Goal: Task Accomplishment & Management: Use online tool/utility

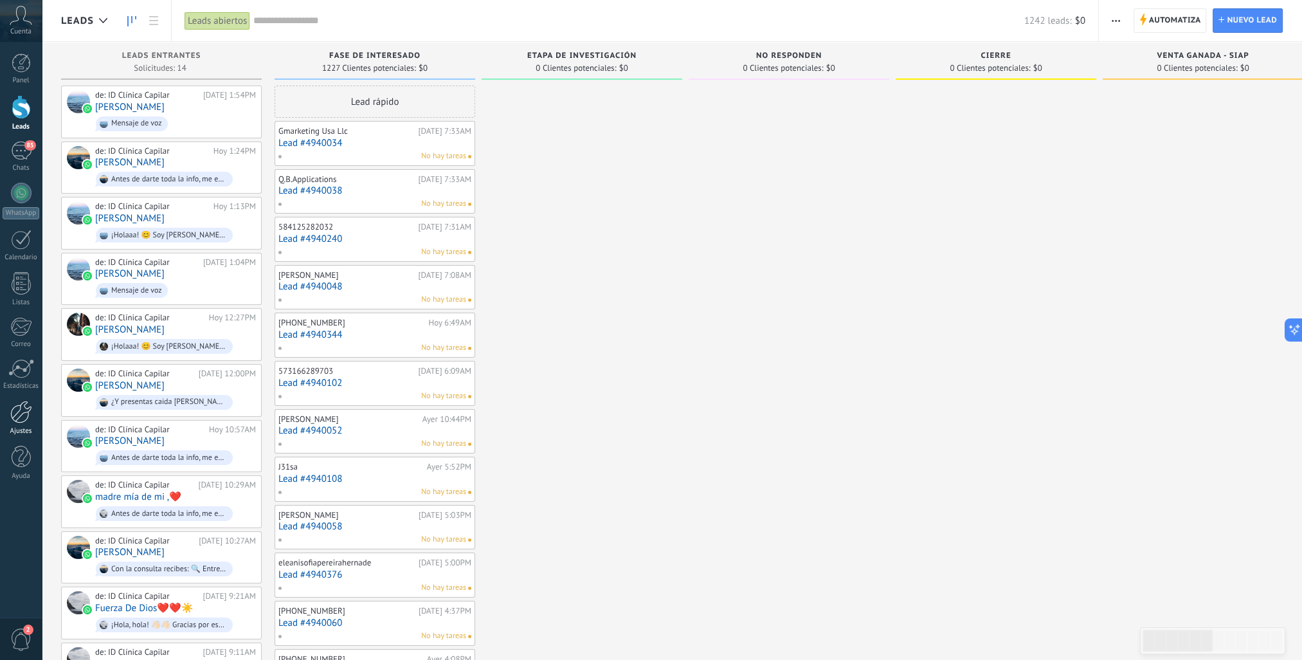
click at [23, 427] on div "Ajustes" at bounding box center [21, 431] width 37 height 8
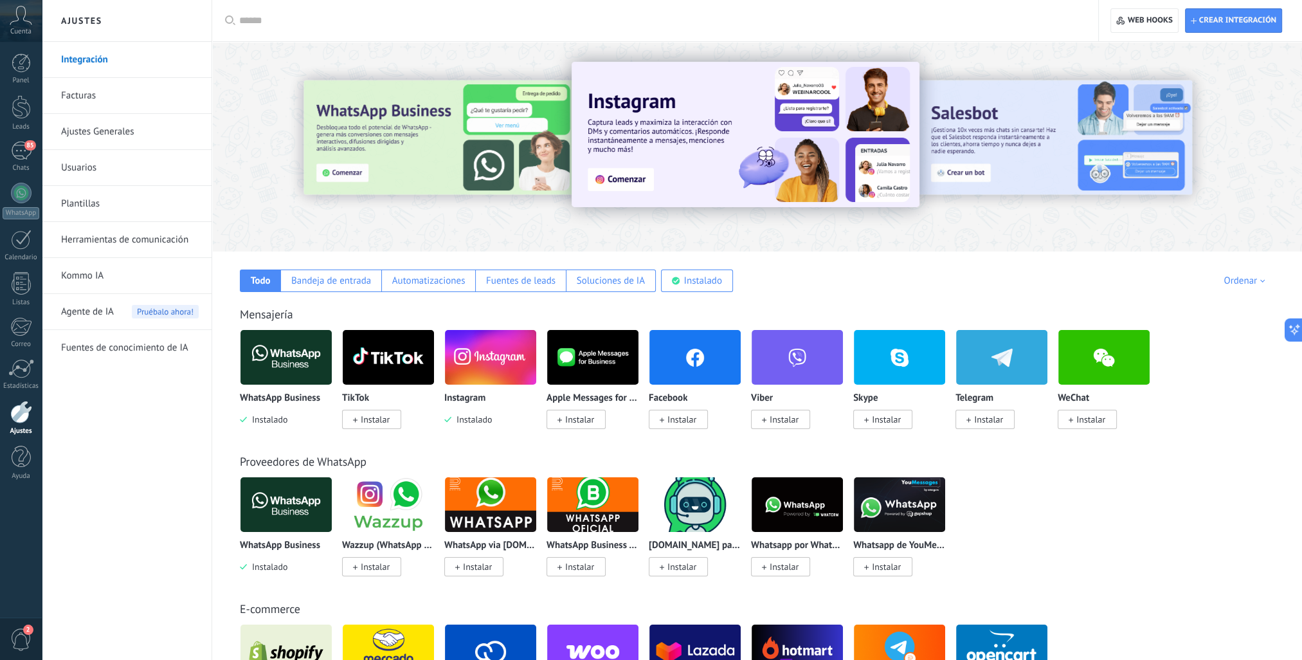
click at [671, 423] on span "Instalar" at bounding box center [682, 419] width 29 height 12
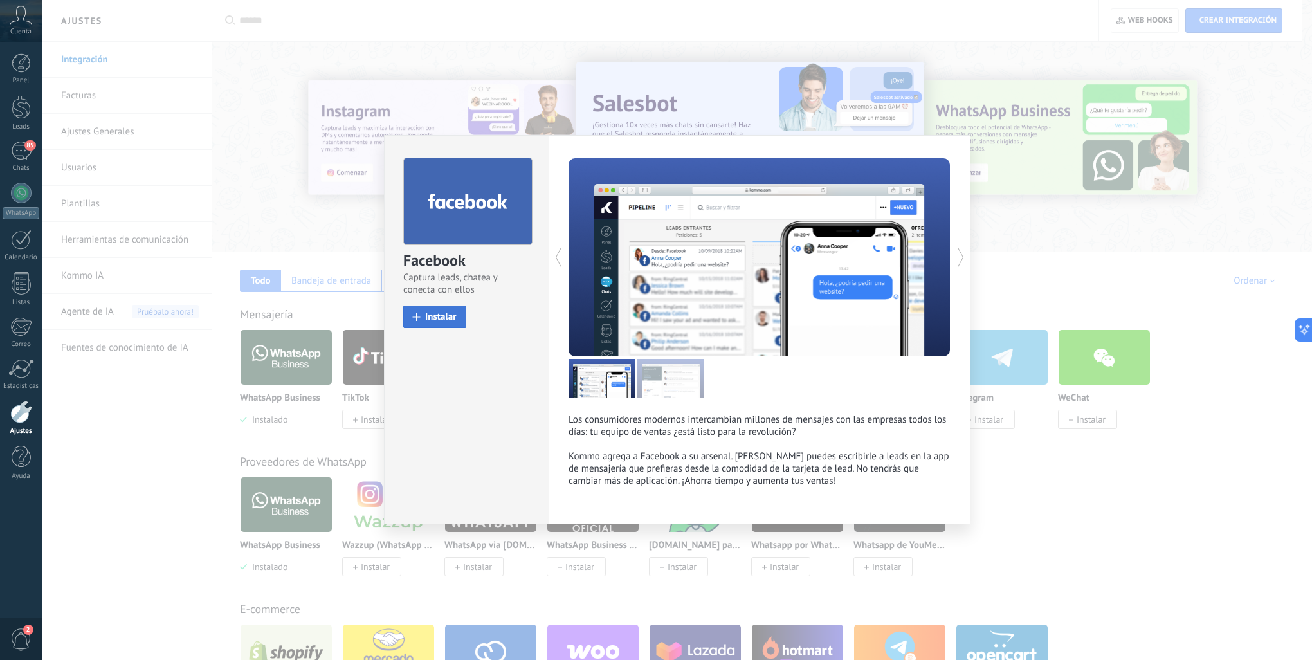
click at [430, 325] on button "Instalar" at bounding box center [434, 316] width 63 height 23
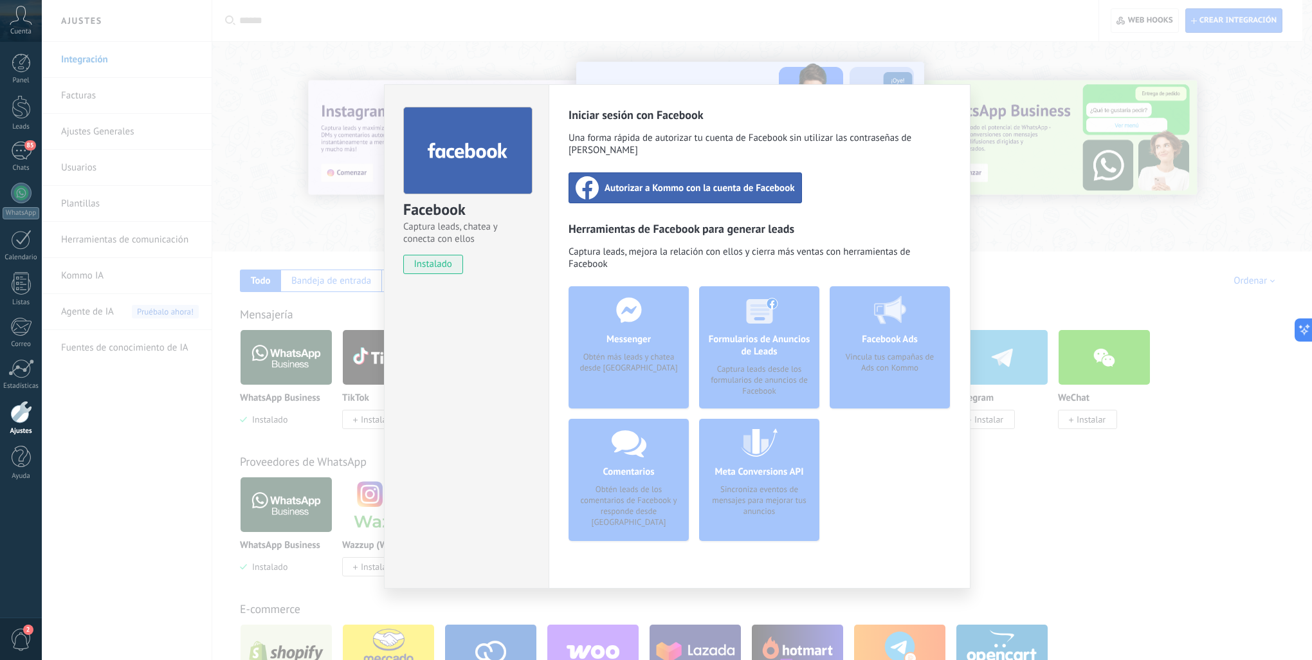
click at [669, 181] on span "Autorizar a Kommo con la cuenta de Facebook" at bounding box center [699, 187] width 190 height 13
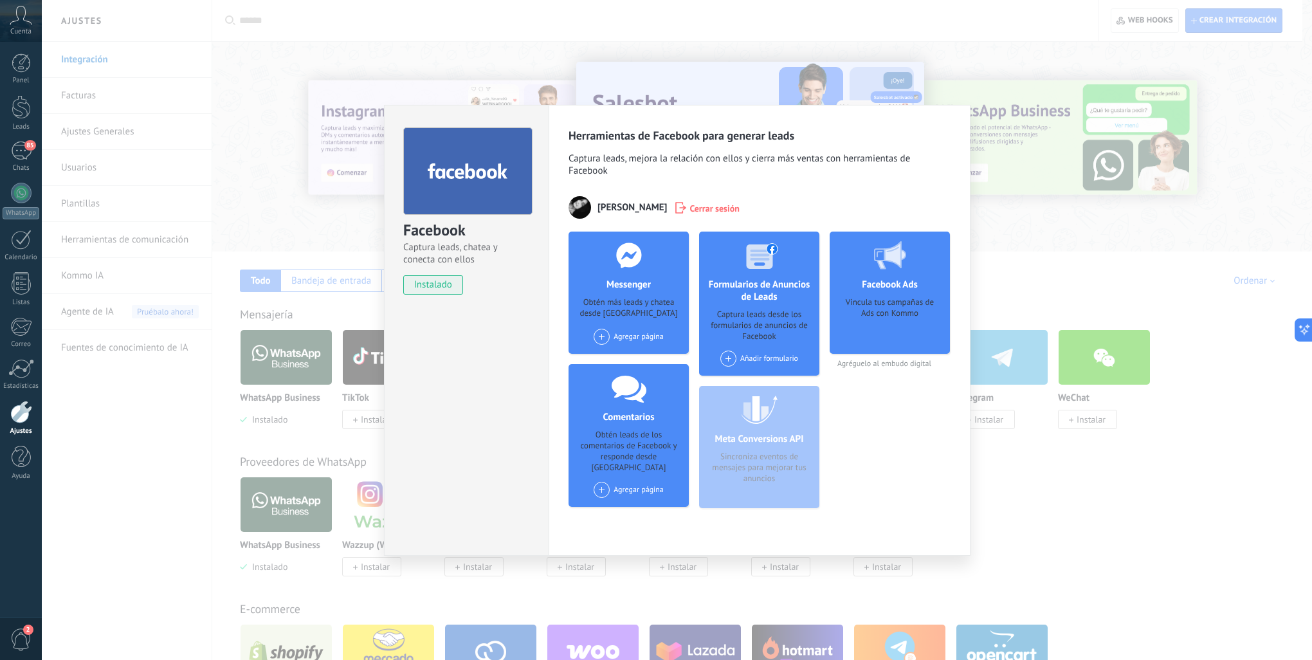
click at [904, 363] on span "Agréguelo al embudo digital" at bounding box center [890, 364] width 120 height 10
click at [895, 287] on h4 "Facebook Ads" at bounding box center [890, 284] width 62 height 12
click at [1253, 83] on div "Facebook Captura leads, chatea y conecta con ellos instalado Desinstalar Herram…" at bounding box center [677, 330] width 1270 height 660
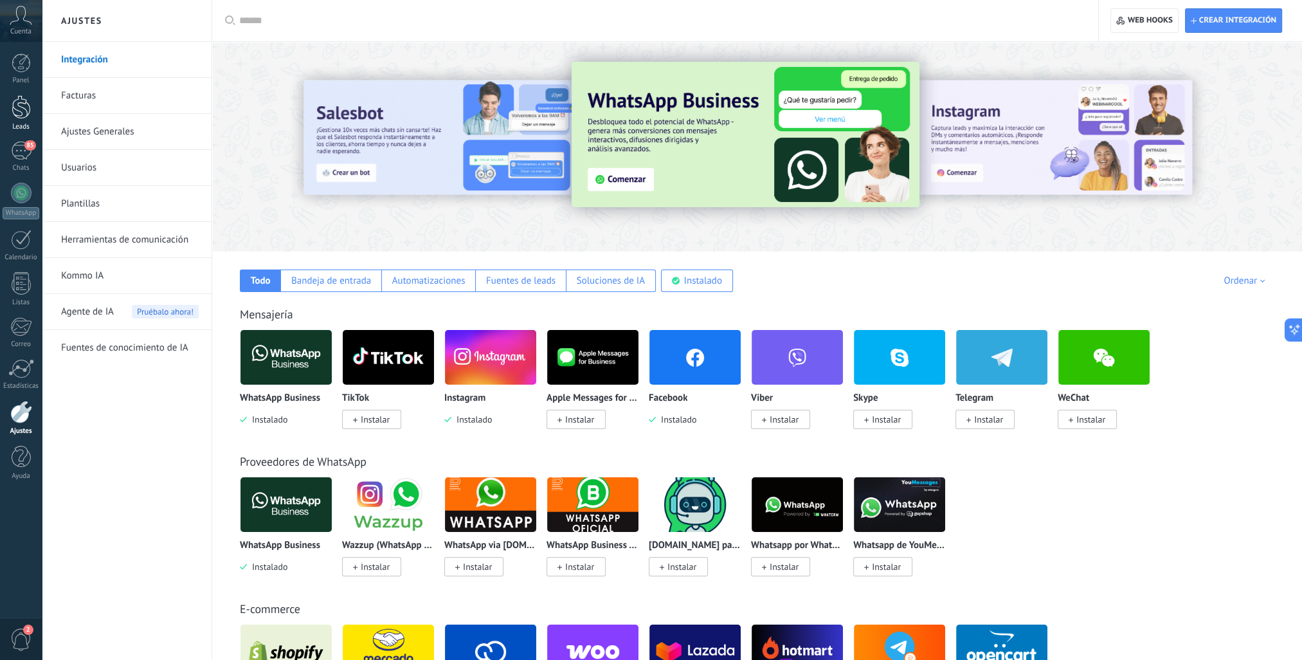
click at [23, 118] on div at bounding box center [21, 107] width 19 height 24
